Goal: Task Accomplishment & Management: Complete application form

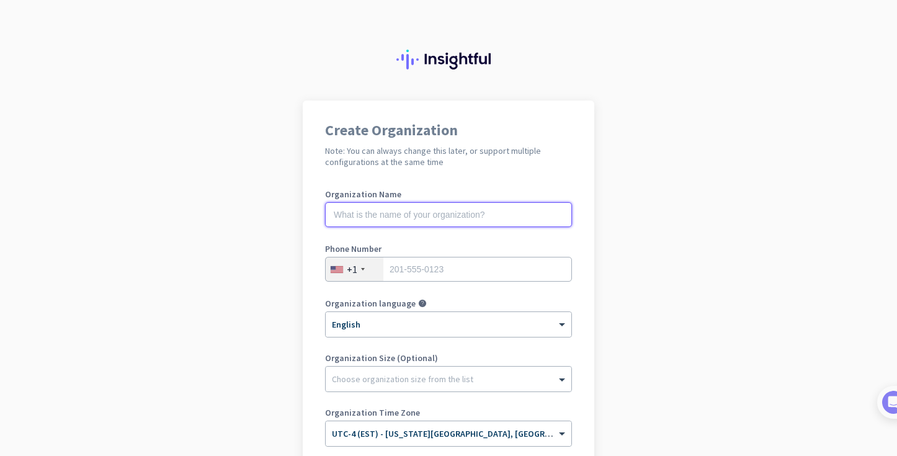
click at [364, 204] on input "text" at bounding box center [448, 214] width 247 height 25
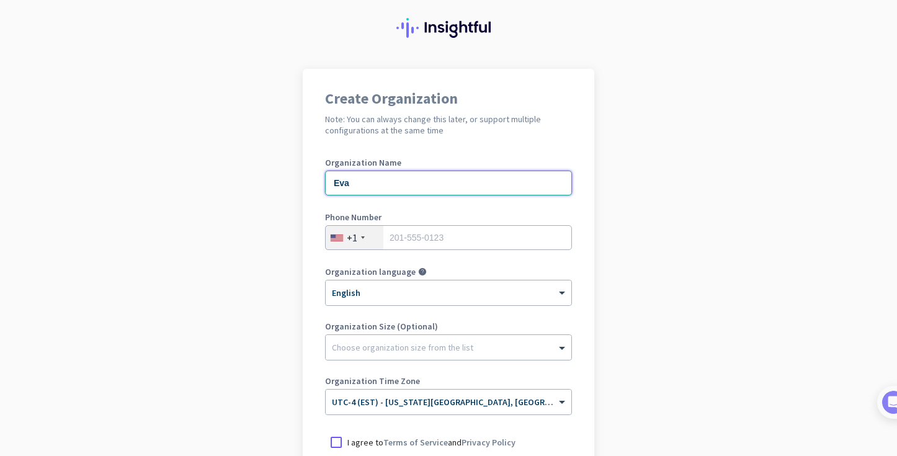
scroll to position [33, 0]
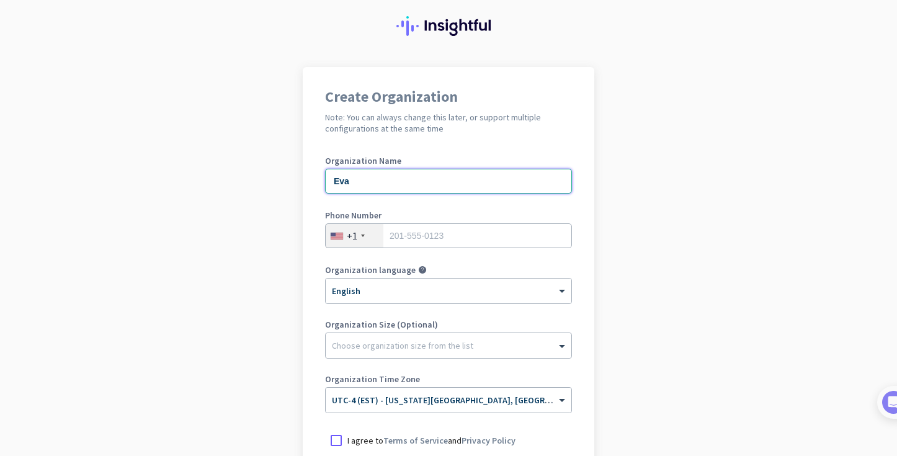
type input "Eva"
click at [394, 234] on input "tel" at bounding box center [448, 235] width 247 height 25
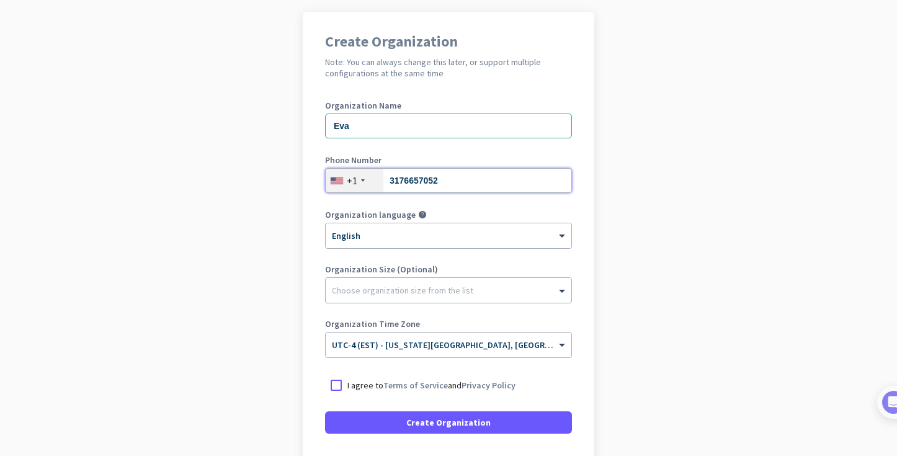
scroll to position [97, 0]
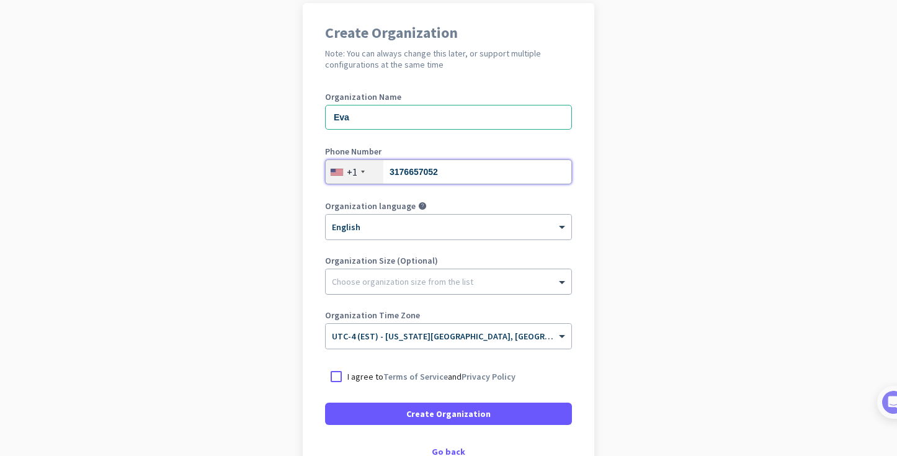
type input "3176657052"
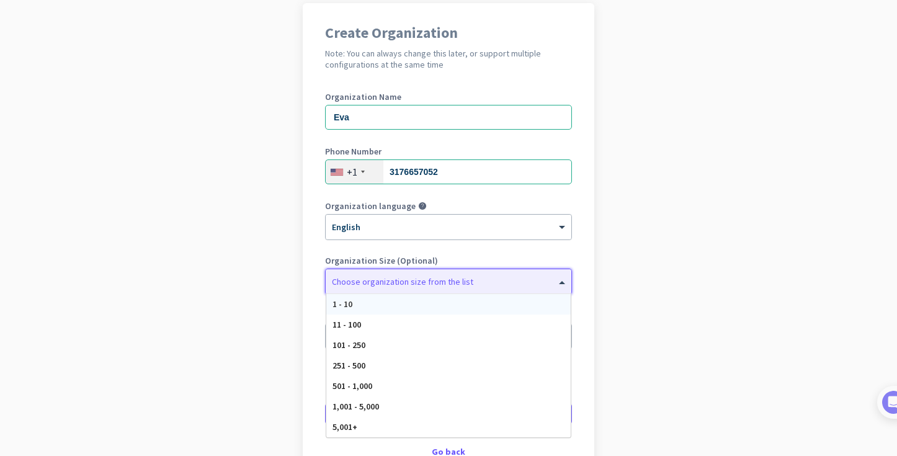
click at [401, 284] on div at bounding box center [448, 278] width 246 height 12
click at [375, 324] on div "11 - 100" at bounding box center [448, 324] width 244 height 20
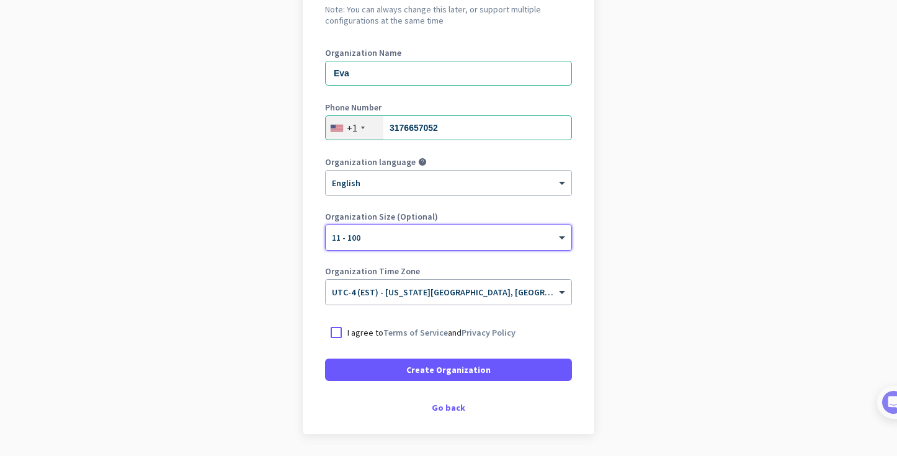
scroll to position [147, 0]
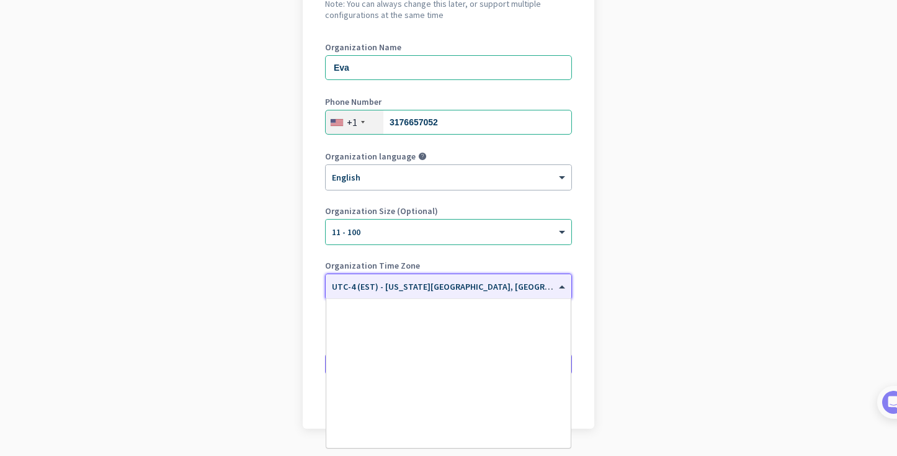
click at [497, 287] on input "text" at bounding box center [436, 282] width 208 height 9
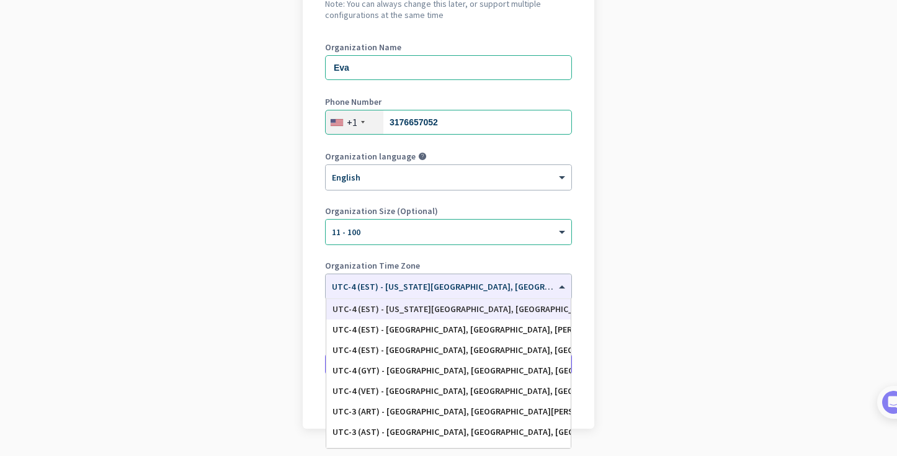
click at [662, 288] on app-onboarding-organization "Create Organization Note: You can always change this later, or support multiple…" at bounding box center [448, 222] width 897 height 537
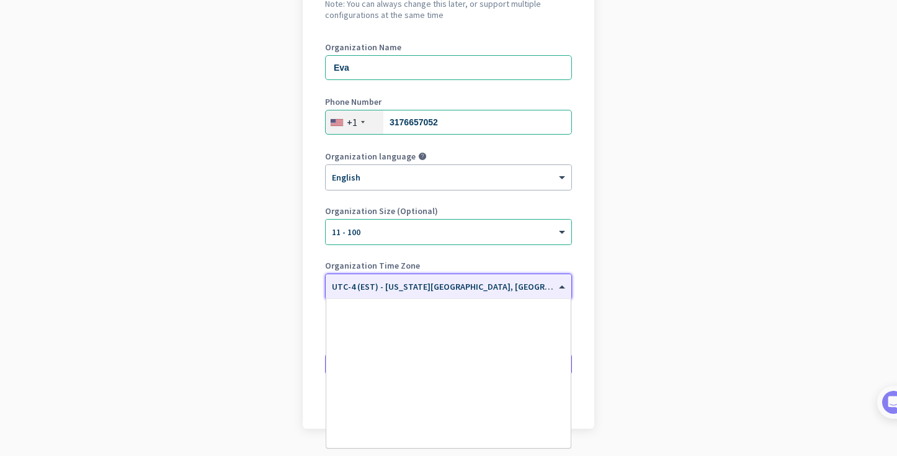
click at [458, 290] on span "UTC-4 (EST) - [US_STATE][GEOGRAPHIC_DATA], [GEOGRAPHIC_DATA], [GEOGRAPHIC_DATA]…" at bounding box center [548, 286] width 432 height 11
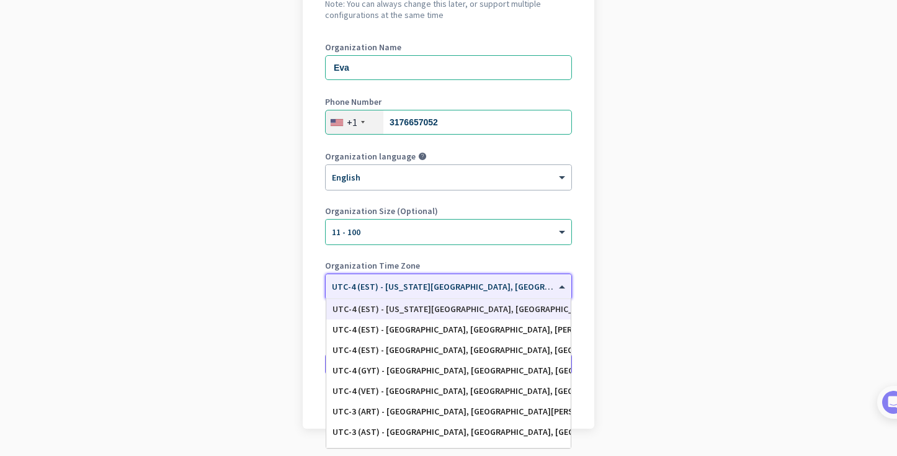
scroll to position [155, 0]
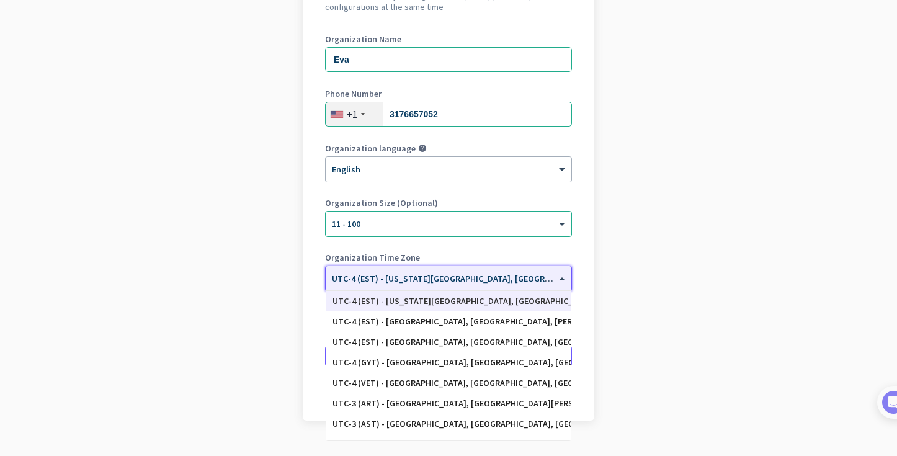
click at [659, 296] on app-onboarding-organization "Create Organization Note: You can always change this later, or support multiple…" at bounding box center [448, 213] width 897 height 537
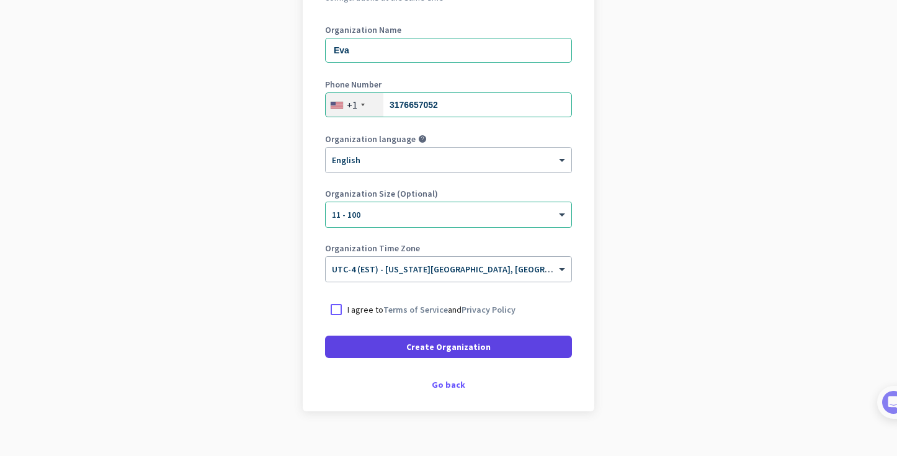
scroll to position [171, 0]
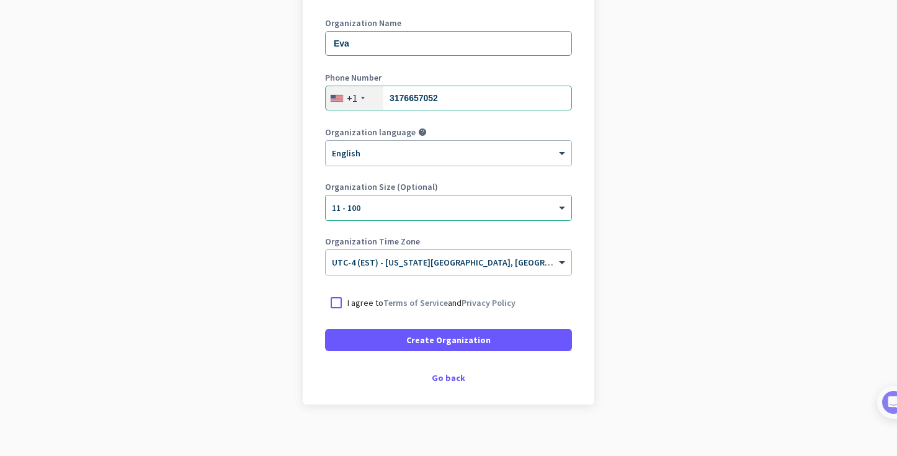
click at [373, 311] on div "I agree to Terms of Service and Privacy Policy" at bounding box center [448, 302] width 247 height 22
click at [383, 305] on link "Terms of Service" at bounding box center [415, 302] width 64 height 11
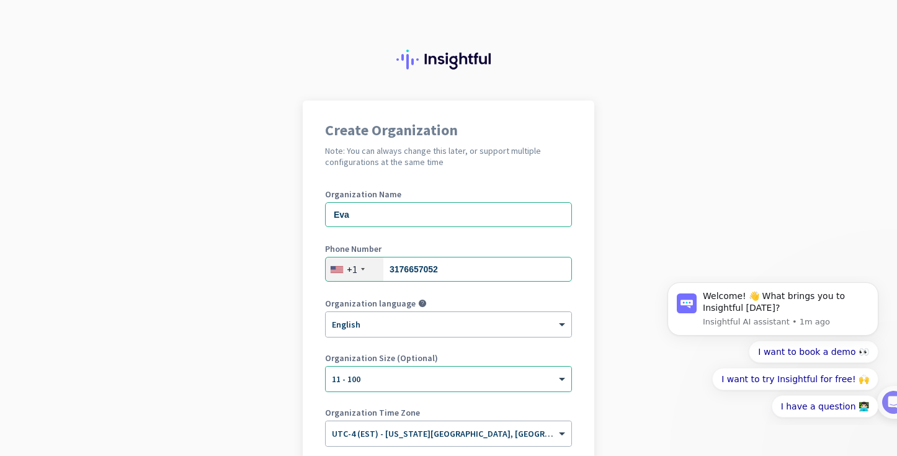
scroll to position [0, 0]
